Goal: Entertainment & Leisure: Consume media (video, audio)

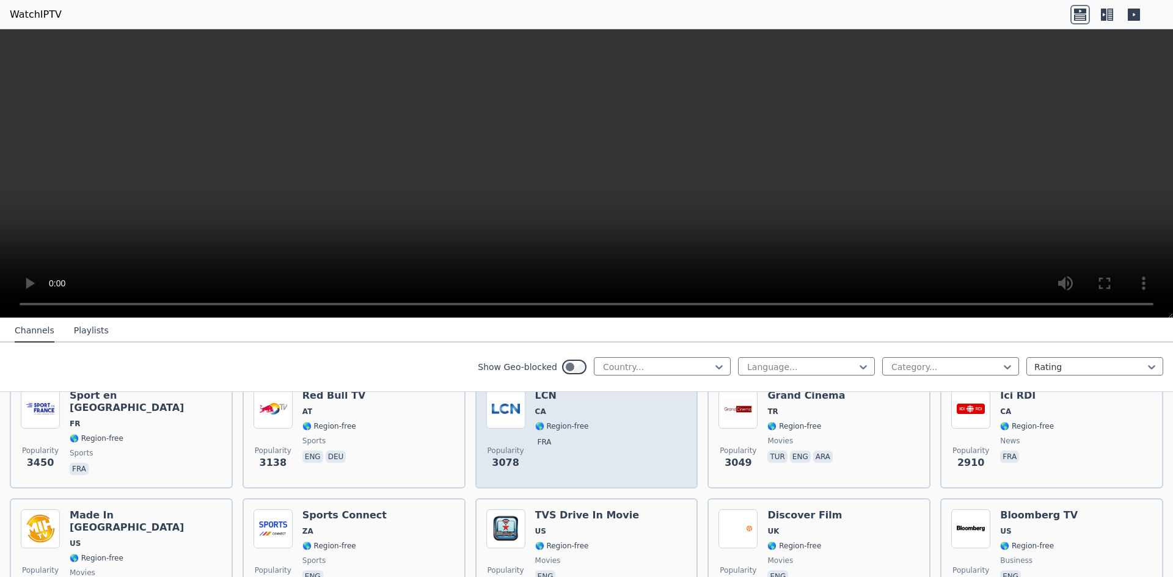
scroll to position [428, 0]
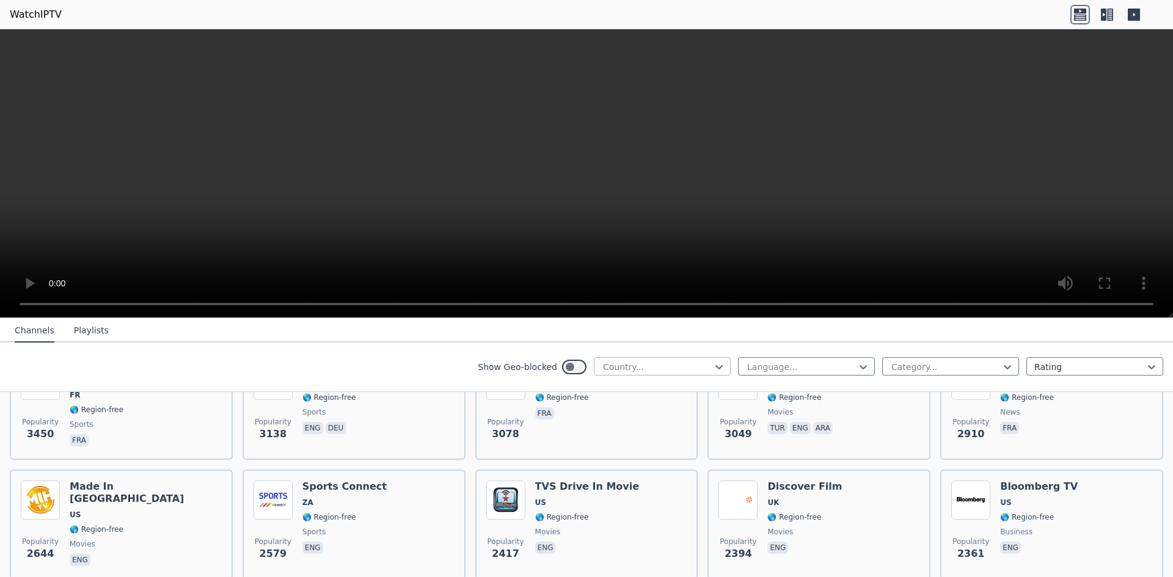
click at [602, 367] on div at bounding box center [657, 367] width 111 height 12
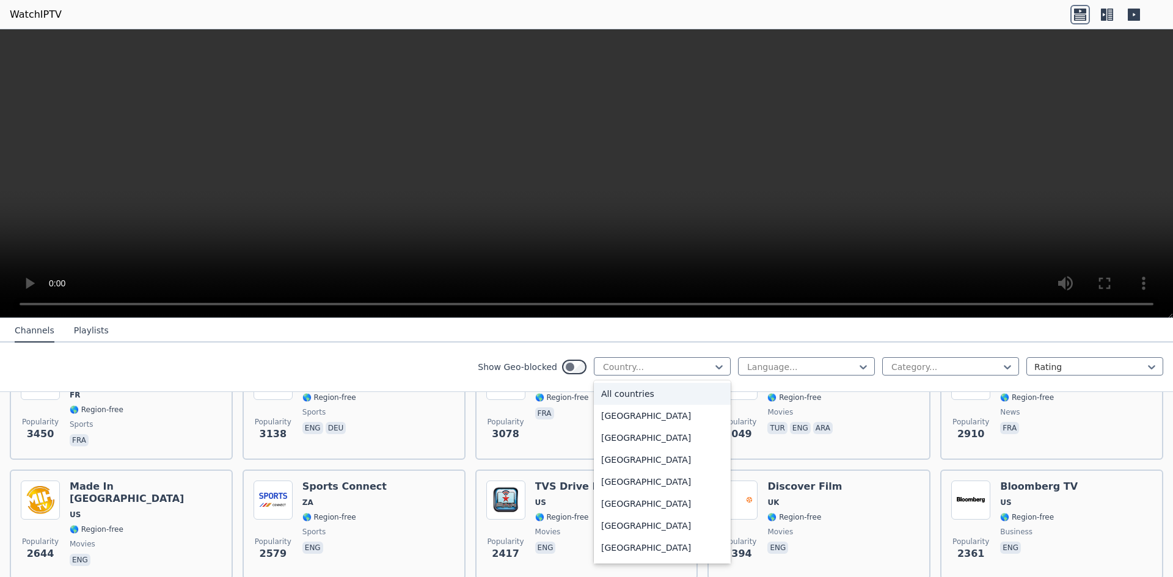
click at [613, 395] on div "All countries" at bounding box center [662, 394] width 137 height 22
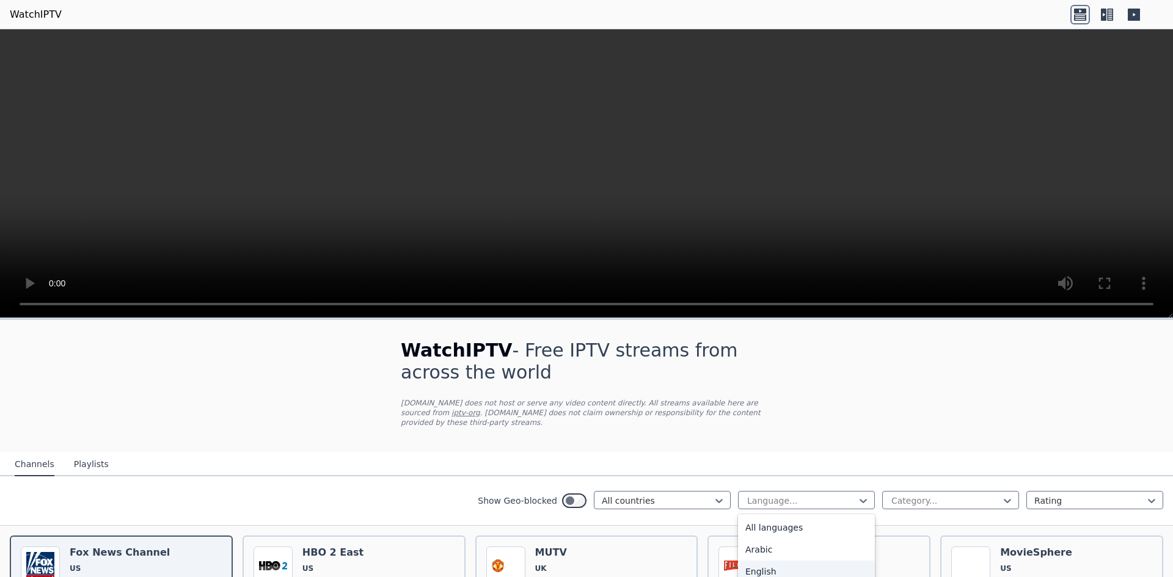
click at [764, 563] on div "English" at bounding box center [806, 572] width 137 height 22
click at [935, 495] on div at bounding box center [945, 501] width 111 height 12
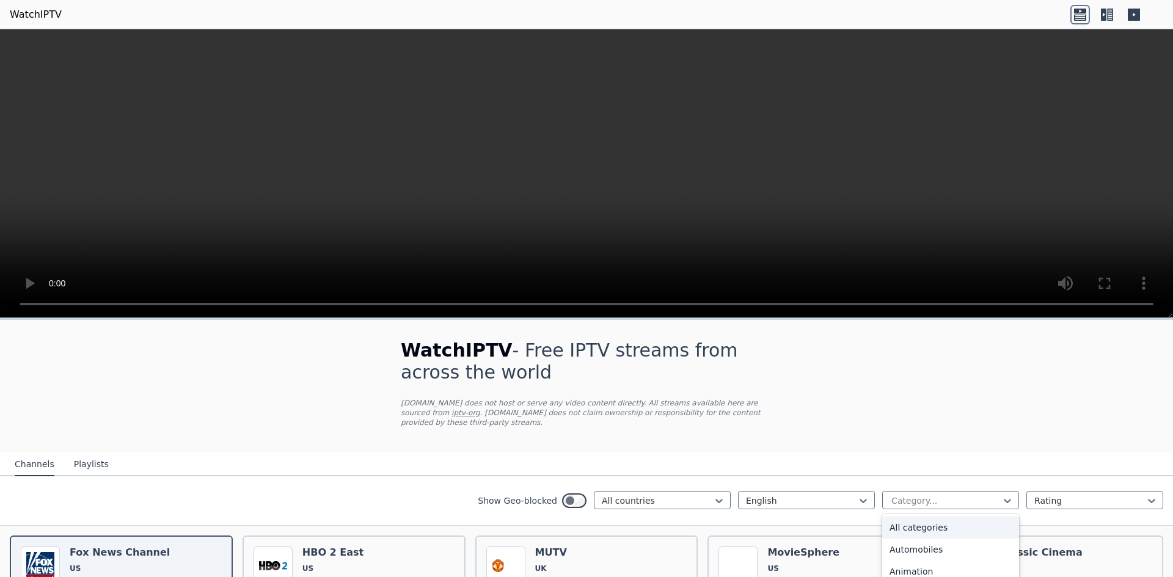
click at [915, 517] on div "All categories" at bounding box center [950, 528] width 137 height 22
click at [954, 495] on div at bounding box center [945, 501] width 111 height 12
click at [911, 555] on div "Entertainment" at bounding box center [950, 565] width 137 height 22
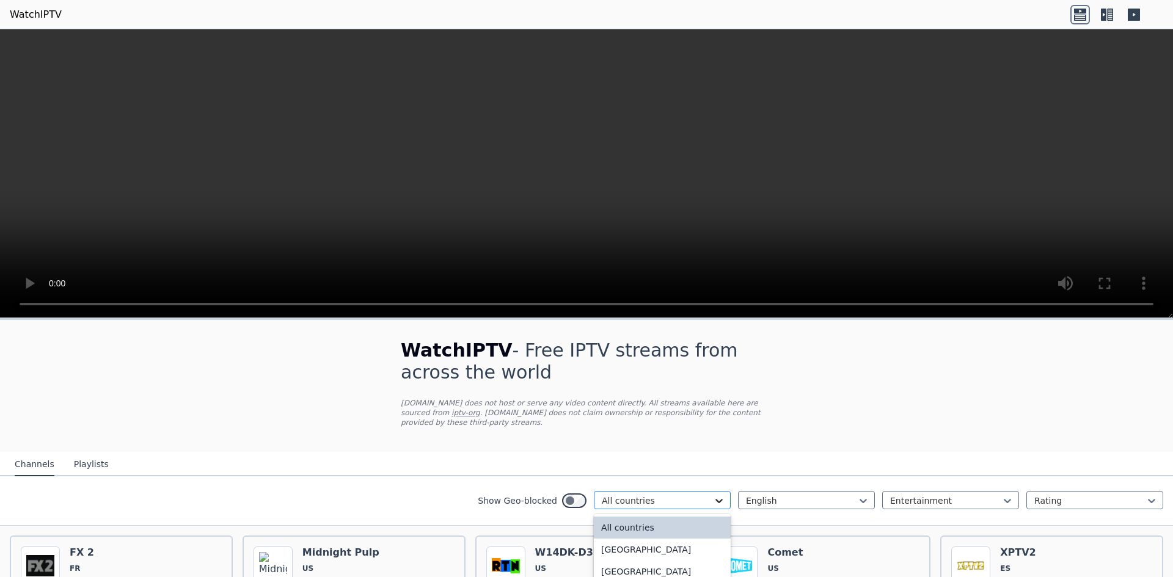
click at [713, 495] on icon at bounding box center [719, 501] width 12 height 12
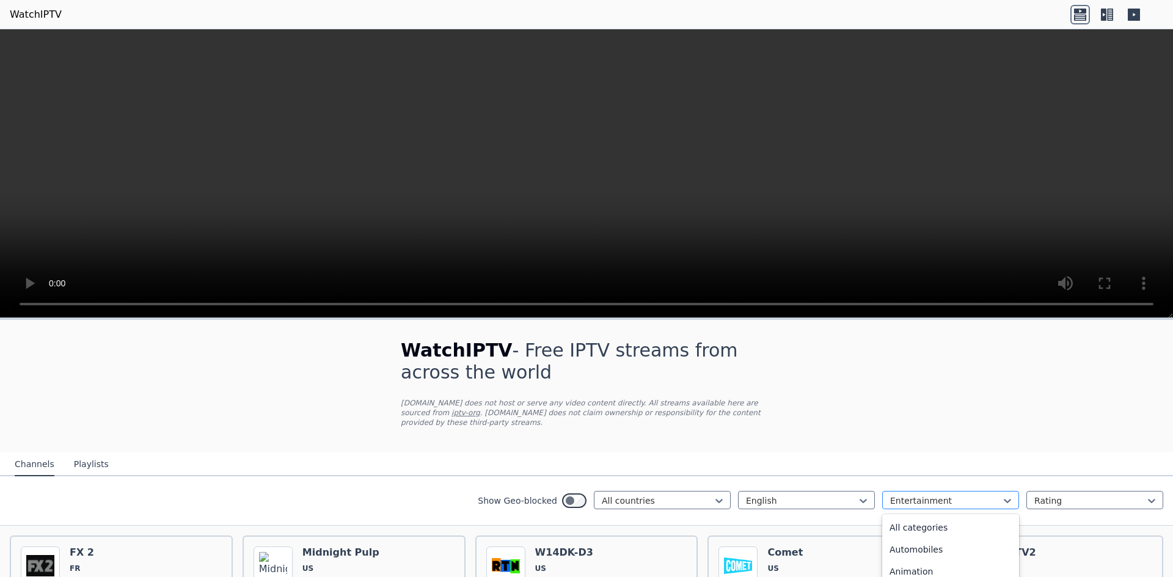
click at [990, 495] on div at bounding box center [945, 501] width 111 height 12
click at [899, 534] on div "Movies" at bounding box center [950, 545] width 137 height 22
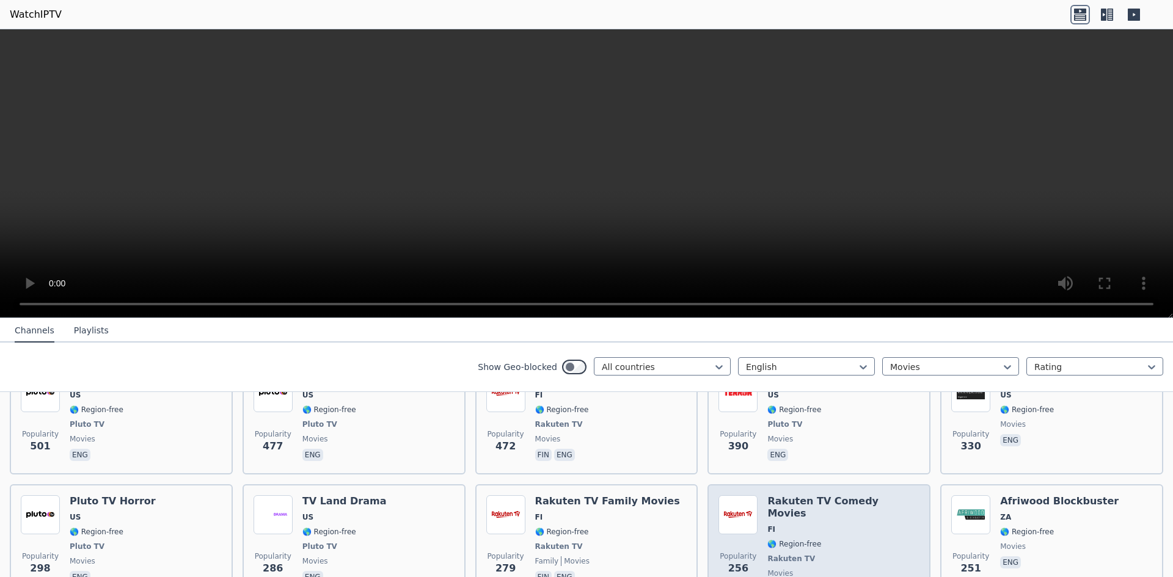
scroll to position [296, 0]
